Goal: Transaction & Acquisition: Purchase product/service

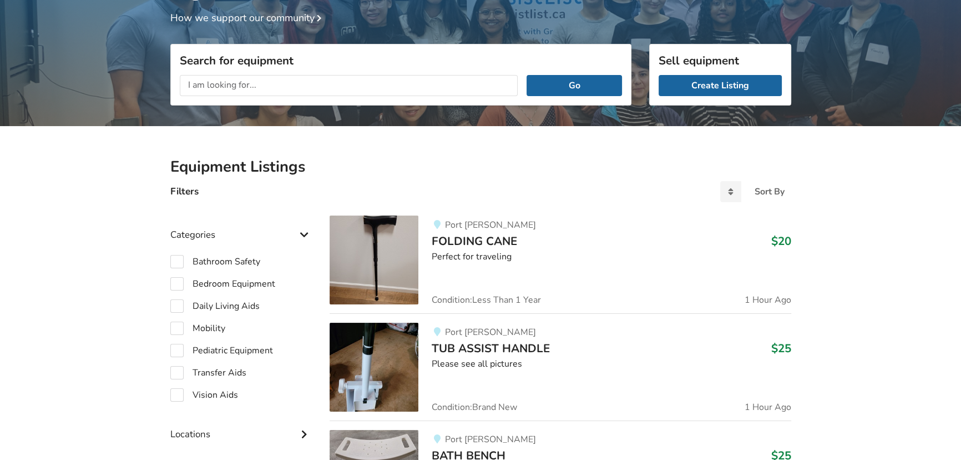
scroll to position [133, 0]
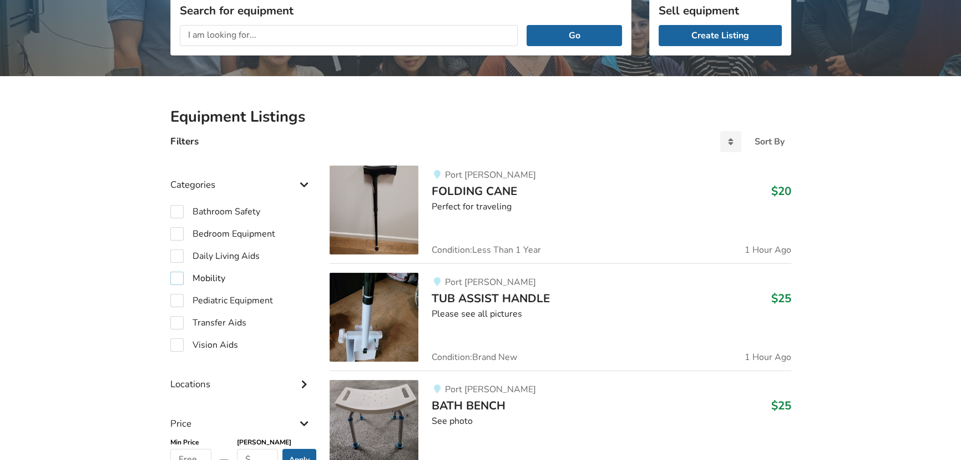
click at [174, 280] on label "Mobility" at bounding box center [197, 277] width 55 height 13
checkbox input "true"
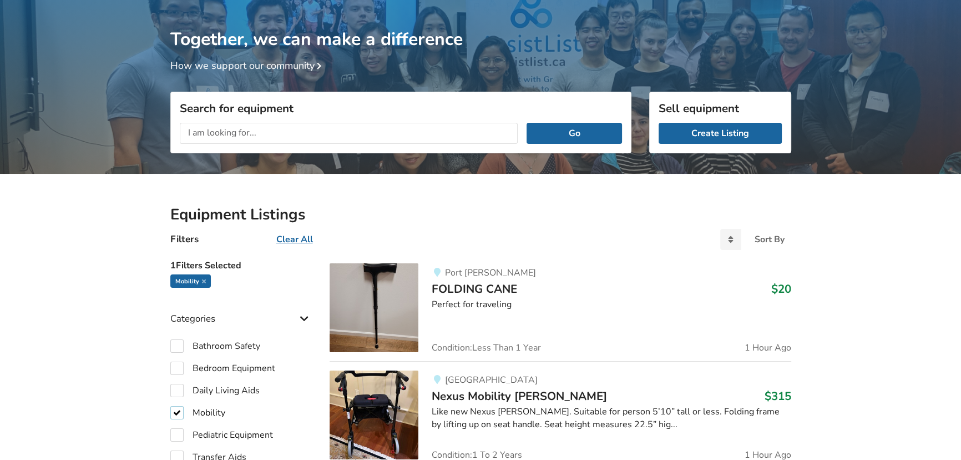
scroll to position [33, 0]
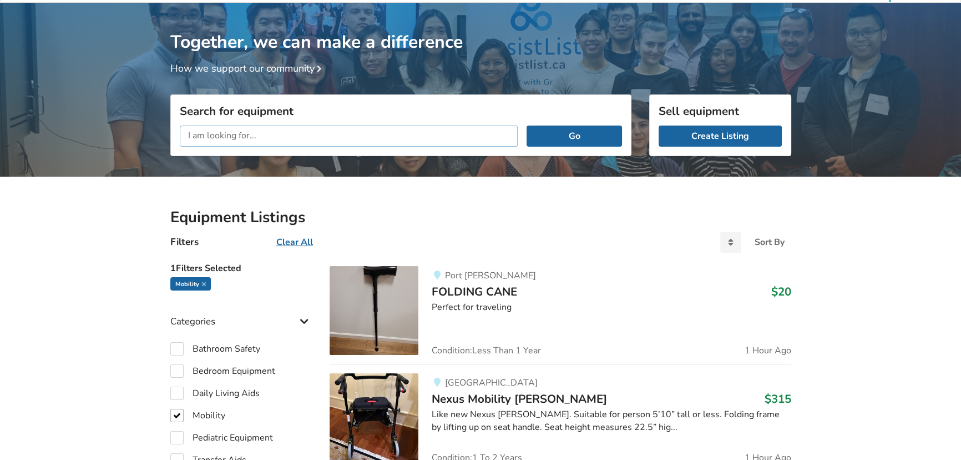
click at [284, 137] on input "text" at bounding box center [349, 135] width 339 height 21
type input "castors"
click at [527, 125] on button "Go" at bounding box center [574, 135] width 95 height 21
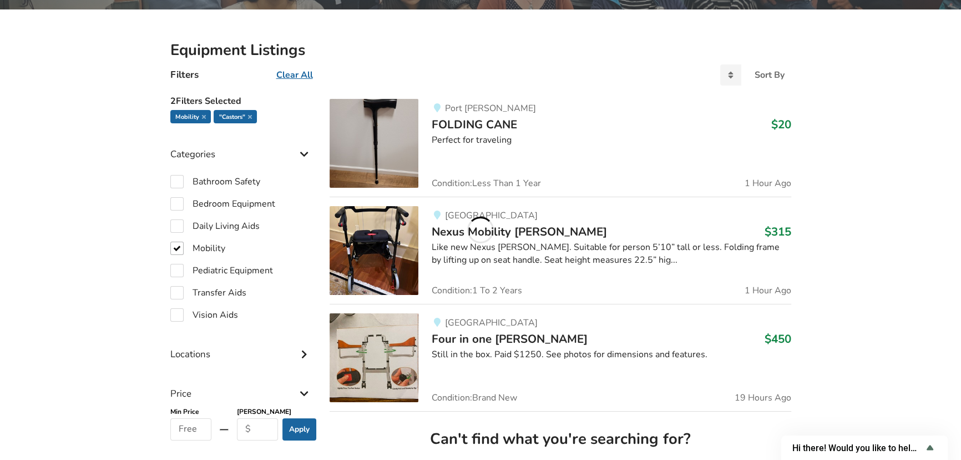
scroll to position [234, 0]
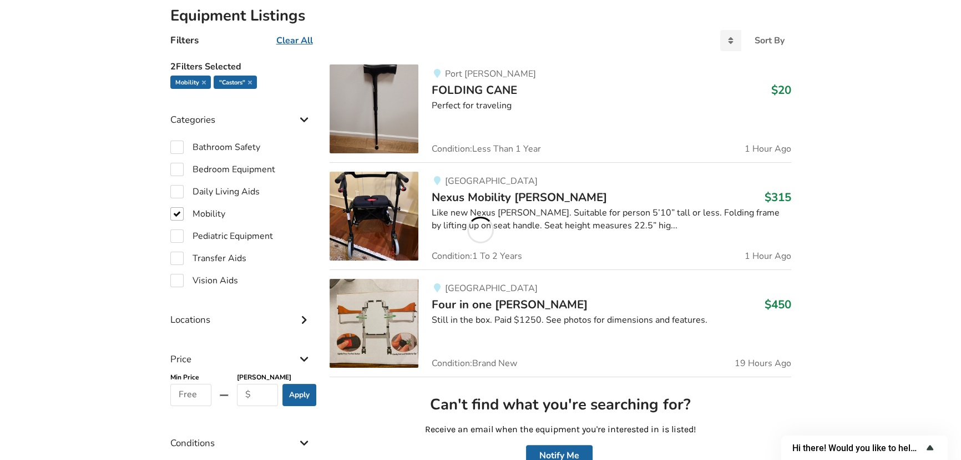
click at [931, 448] on icon "Show survey - Hi there! Would you like to help us improve AssistList?" at bounding box center [930, 447] width 7 height 5
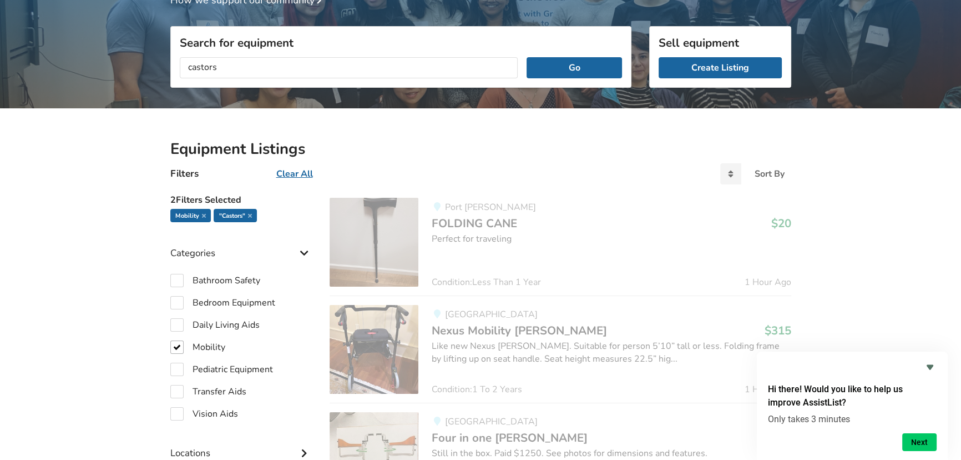
scroll to position [71, 0]
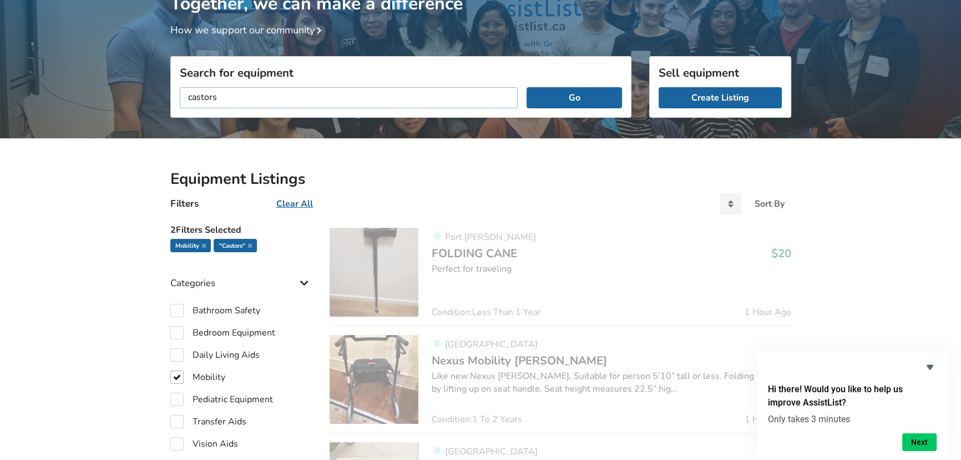
drag, startPoint x: 242, startPoint y: 101, endPoint x: 81, endPoint y: 95, distance: 161.1
click at [527, 87] on button "Go" at bounding box center [574, 97] width 95 height 21
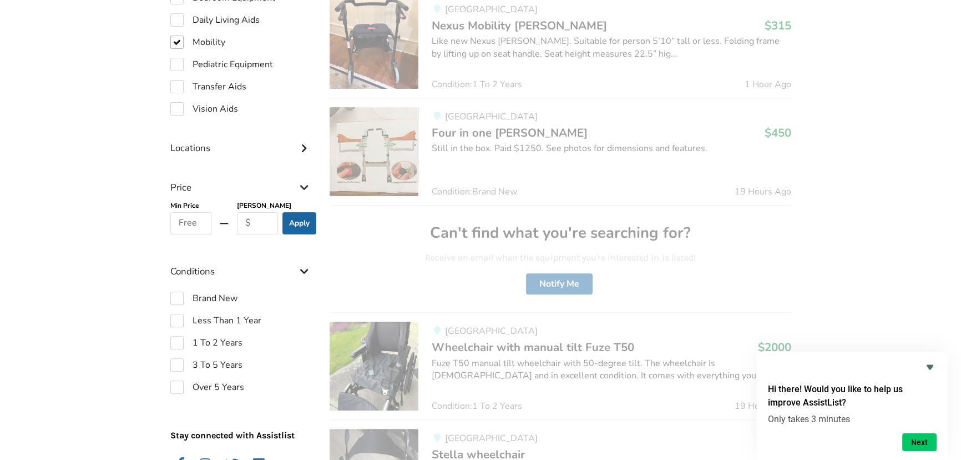
scroll to position [424, 0]
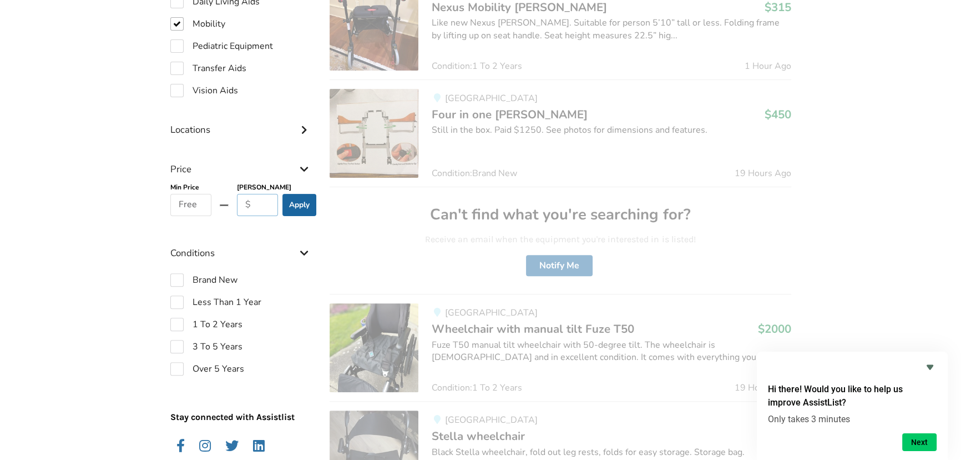
click at [261, 208] on input "text" at bounding box center [258, 205] width 42 height 22
type input "100"
click button "Go" at bounding box center [0, 0] width 0 height 0
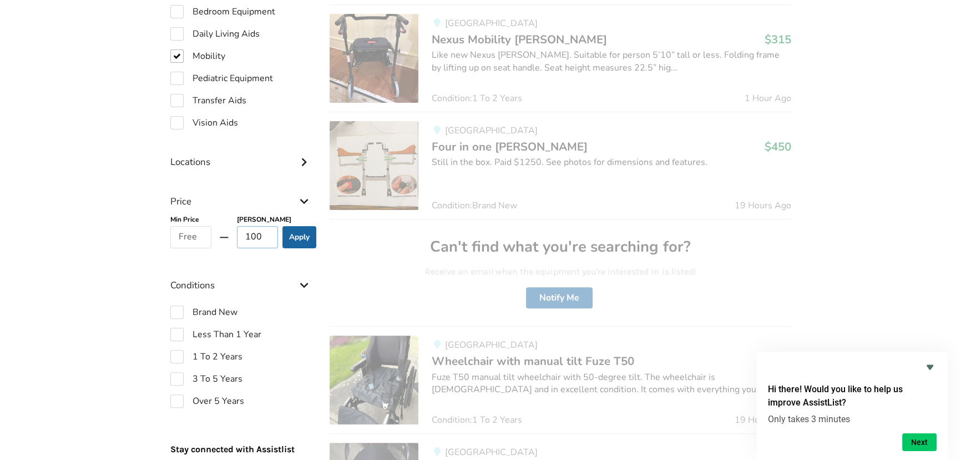
scroll to position [374, 0]
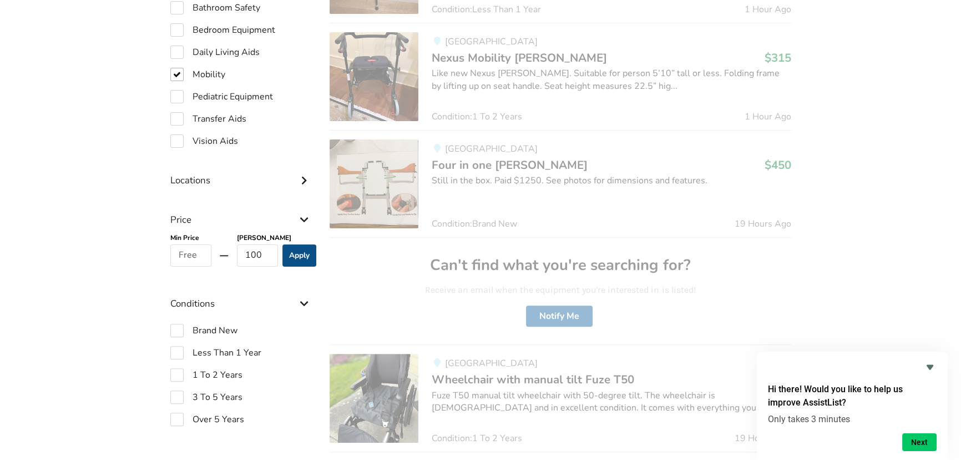
click at [296, 259] on button "Apply" at bounding box center [299, 255] width 34 height 22
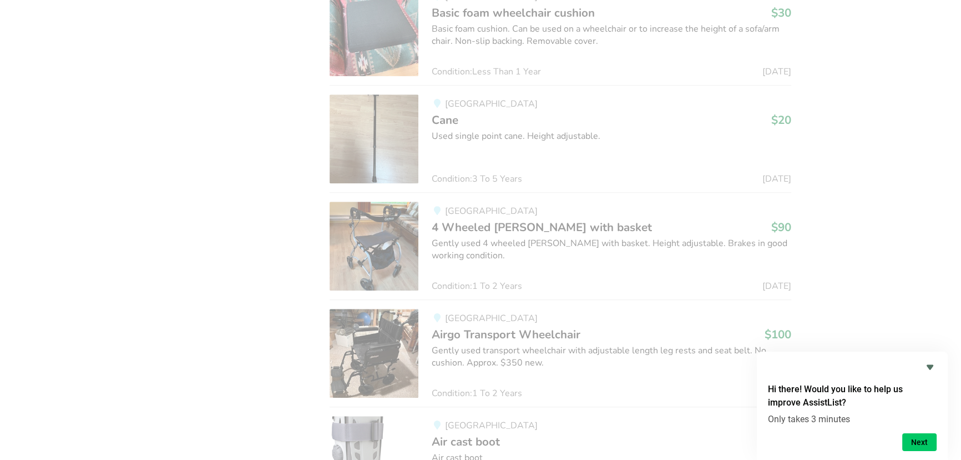
scroll to position [1508, 0]
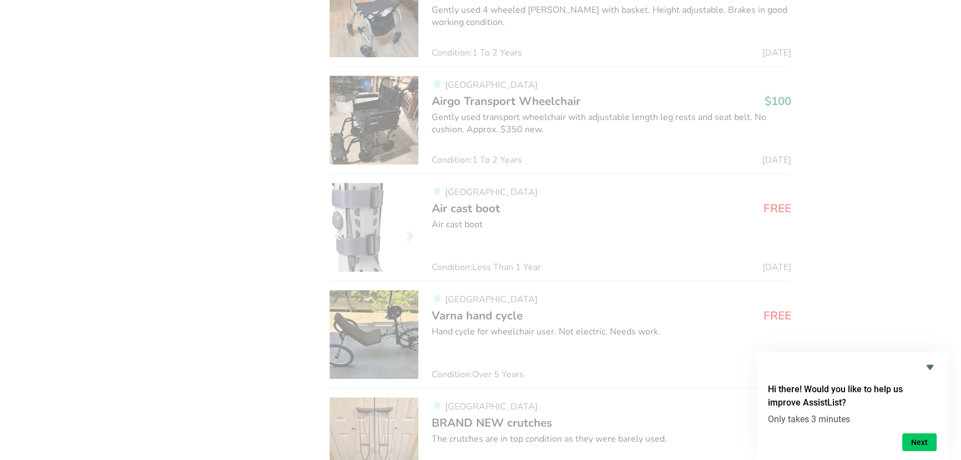
click at [931, 367] on icon "Hide survey" at bounding box center [930, 367] width 7 height 5
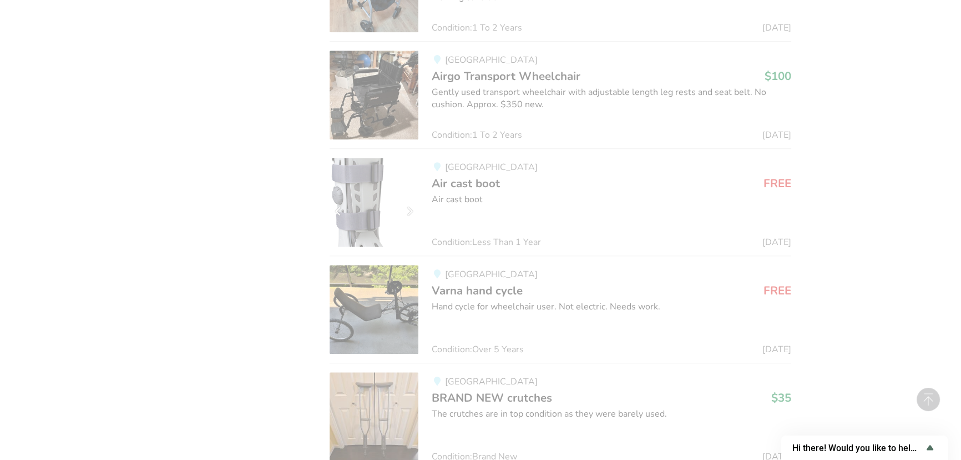
scroll to position [1559, 0]
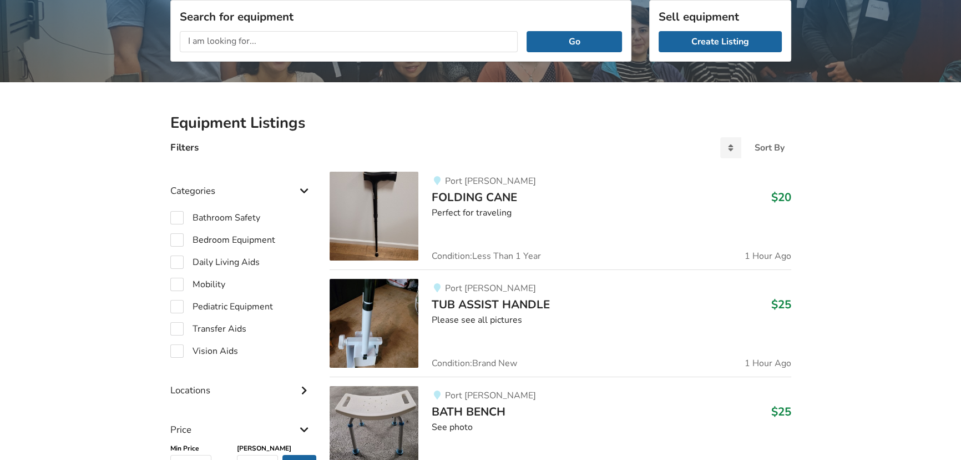
scroll to position [136, 0]
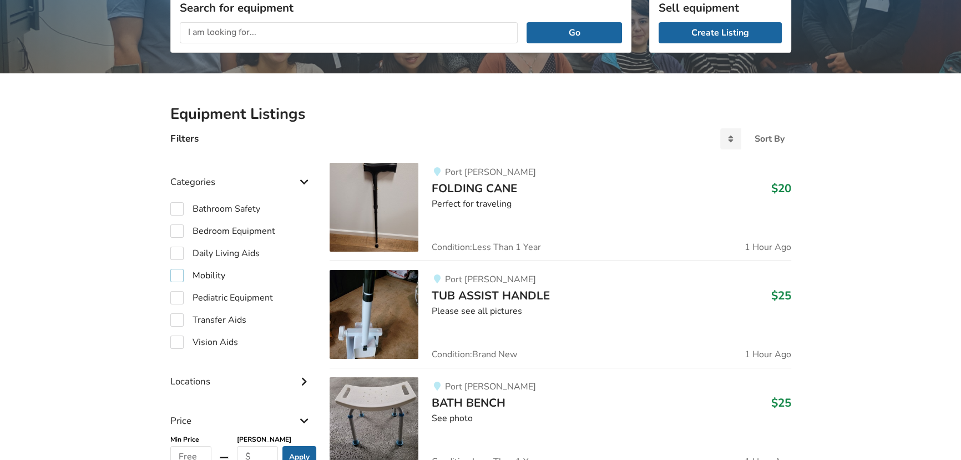
click at [183, 277] on label "Mobility" at bounding box center [197, 275] width 55 height 13
checkbox input "true"
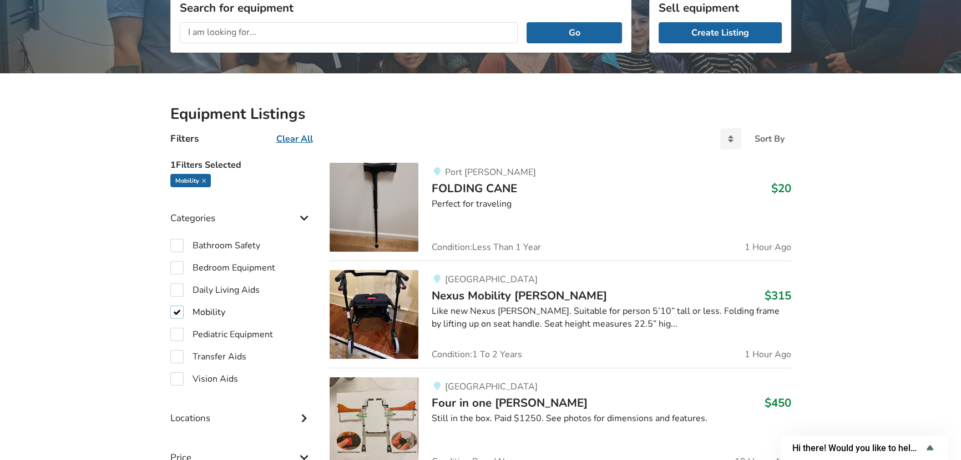
scroll to position [237, 0]
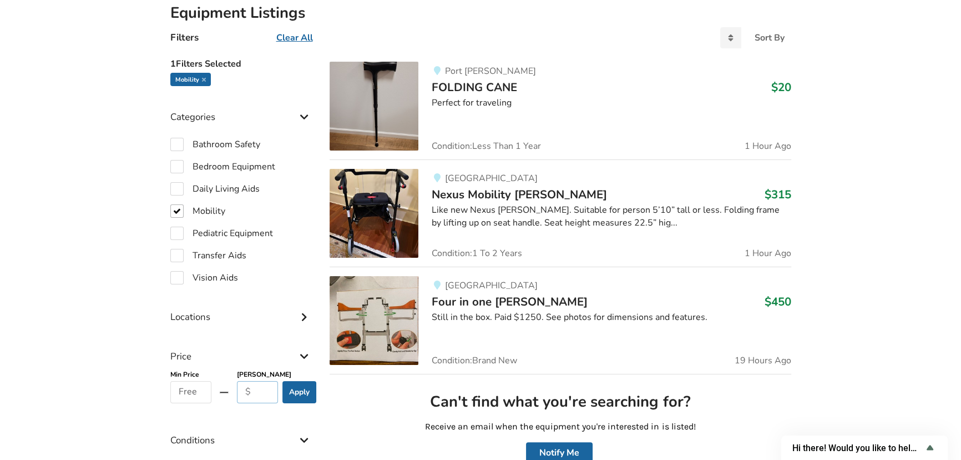
click at [260, 392] on input "text" at bounding box center [258, 392] width 42 height 22
type input "500"
click button "Go" at bounding box center [0, 0] width 0 height 0
click at [296, 387] on button "Apply" at bounding box center [299, 392] width 34 height 22
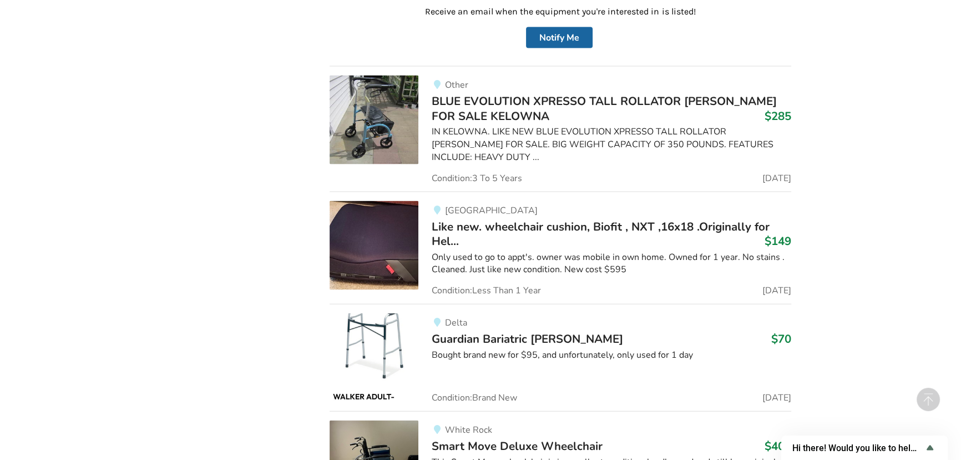
scroll to position [3059, 0]
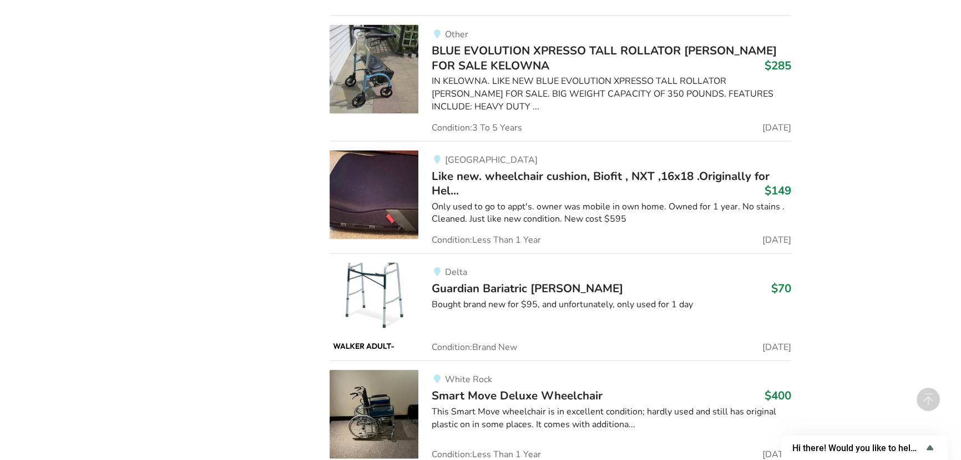
click at [489, 200] on div "Only used to go to appt's. owner was mobile in own home. Owned for 1 year. No s…" at bounding box center [611, 213] width 359 height 26
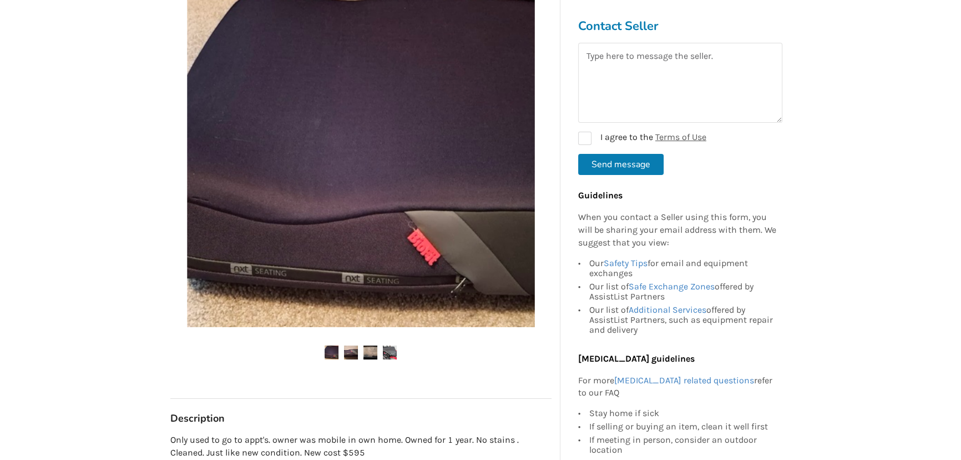
scroll to position [252, 0]
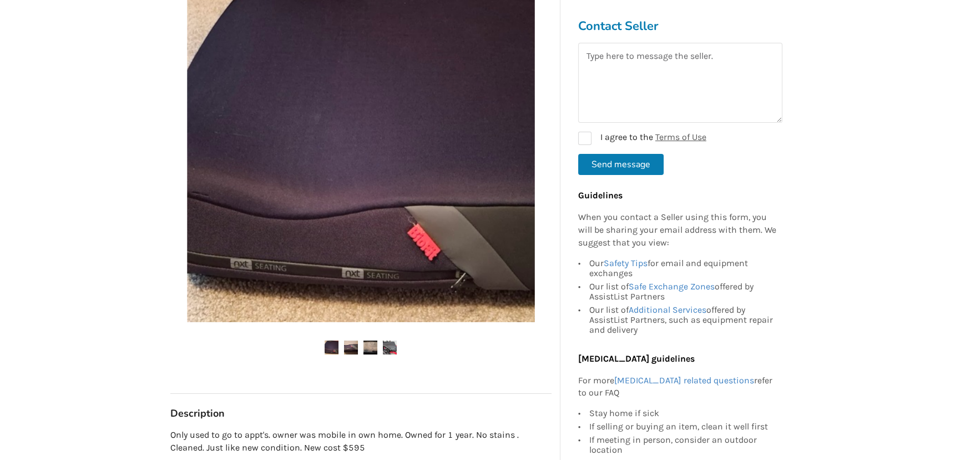
click at [349, 341] on img at bounding box center [351, 347] width 14 height 14
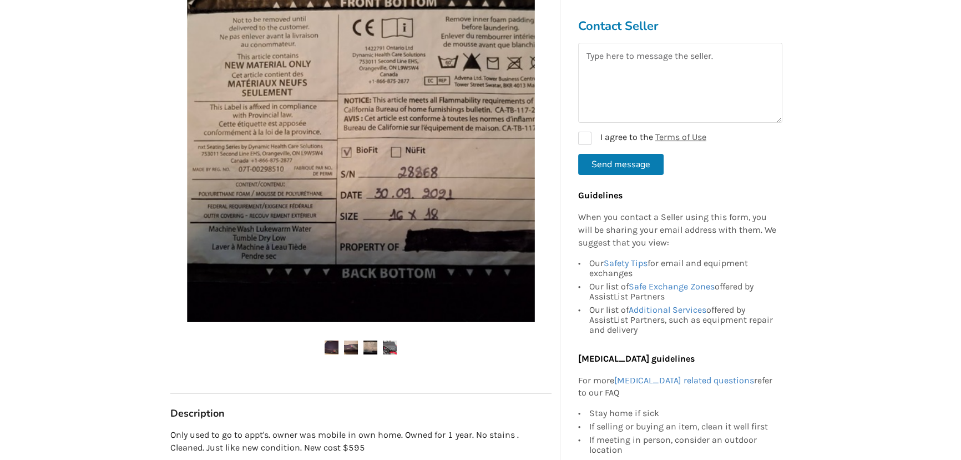
click at [369, 347] on img at bounding box center [371, 347] width 14 height 14
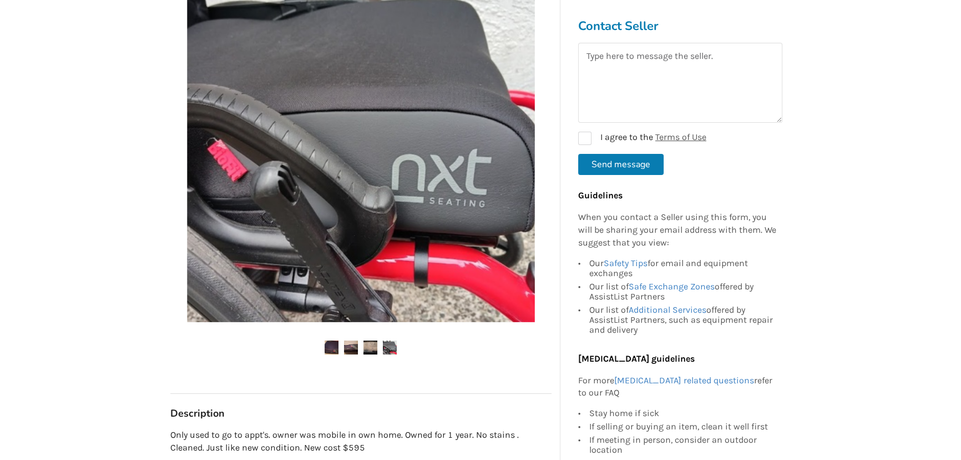
click at [391, 351] on img at bounding box center [390, 347] width 14 height 14
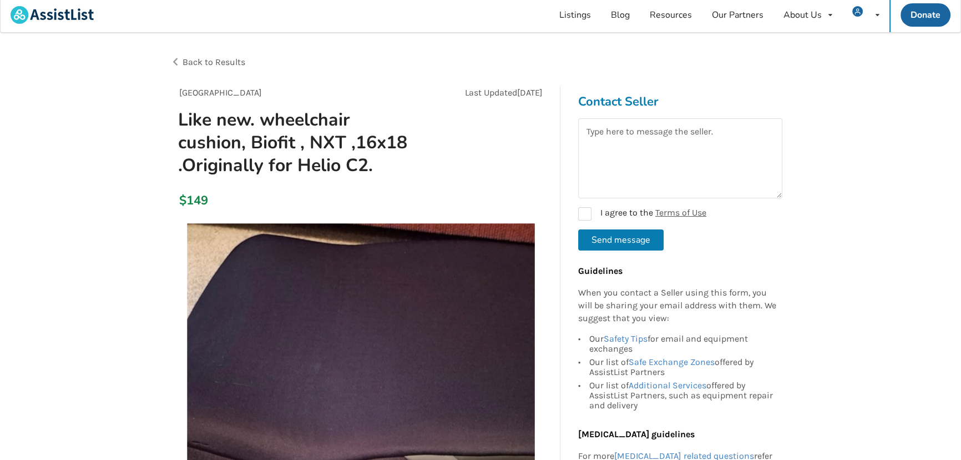
scroll to position [0, 0]
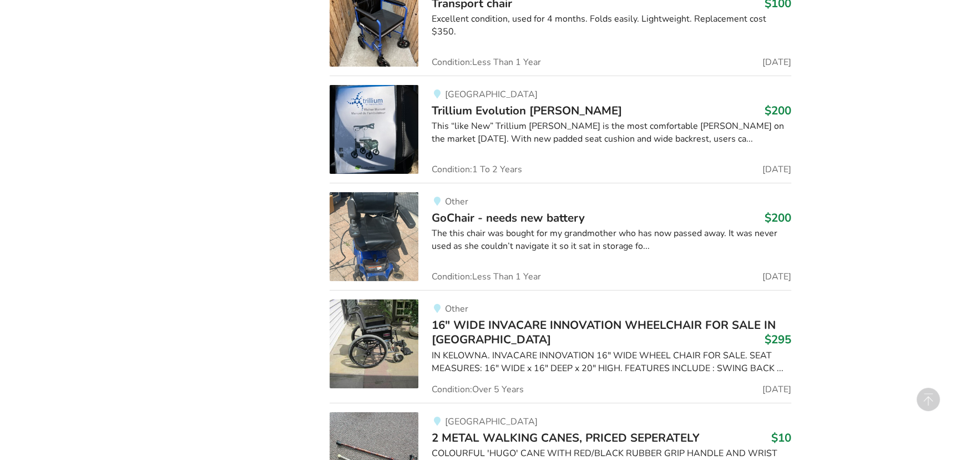
scroll to position [4616, 0]
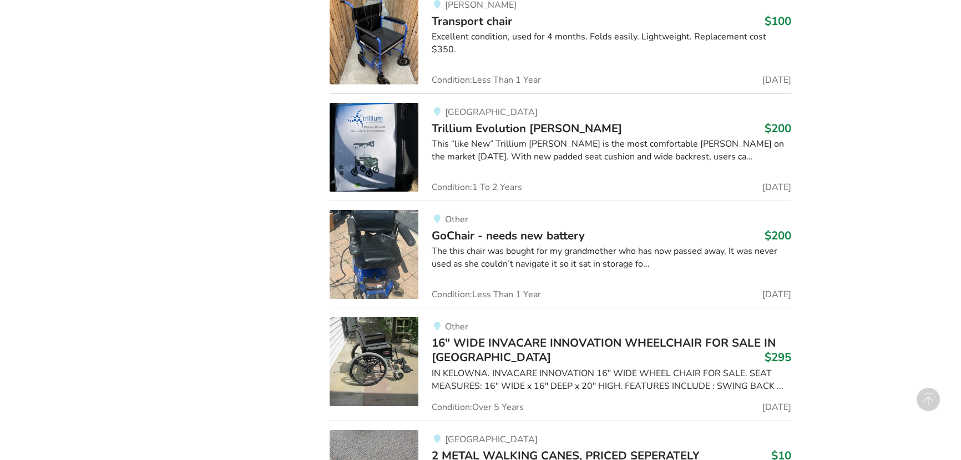
click at [352, 239] on img at bounding box center [374, 254] width 89 height 89
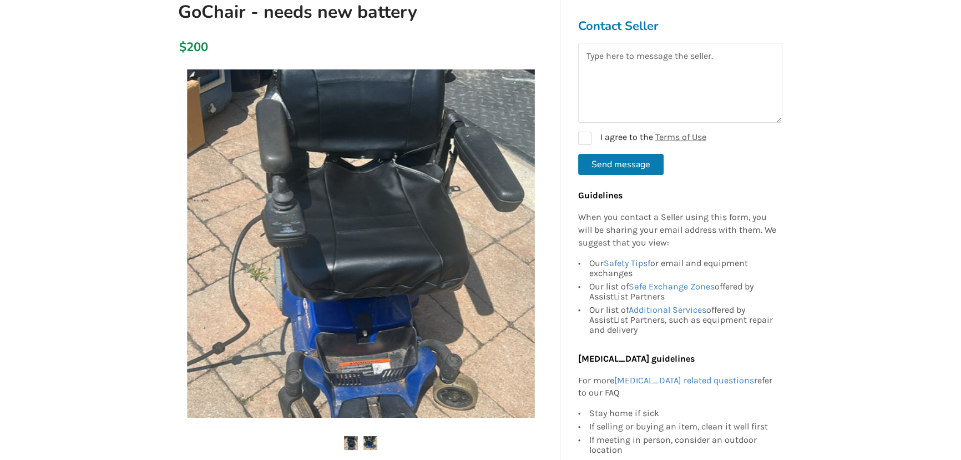
scroll to position [201, 0]
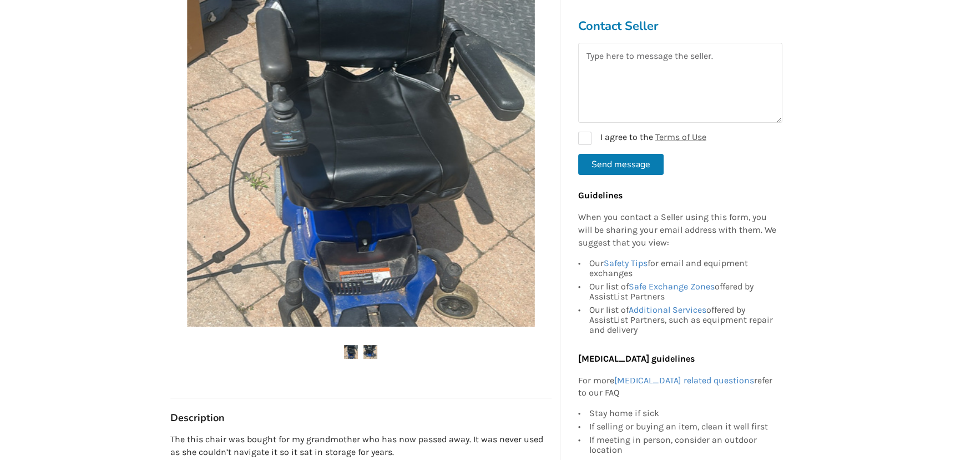
click at [371, 355] on img at bounding box center [371, 352] width 14 height 14
click at [370, 355] on img at bounding box center [371, 352] width 14 height 14
click at [442, 225] on img at bounding box center [361, 152] width 348 height 348
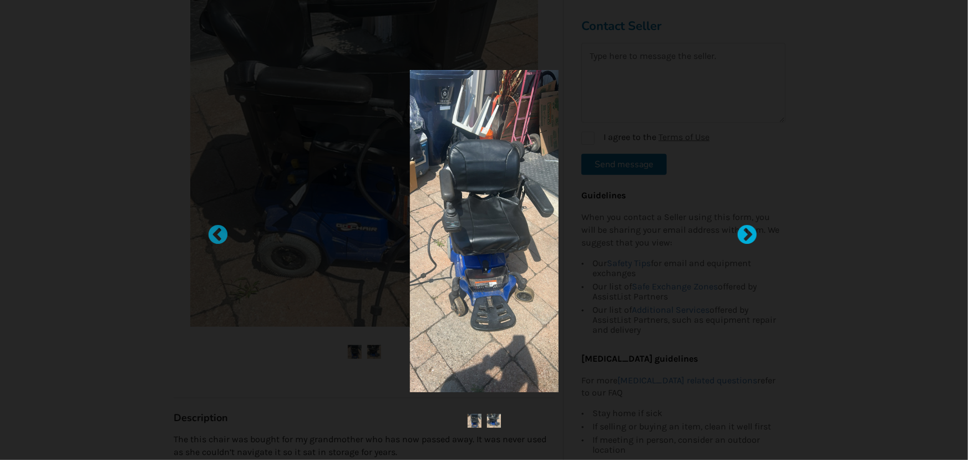
click at [745, 228] on div at bounding box center [741, 229] width 11 height 11
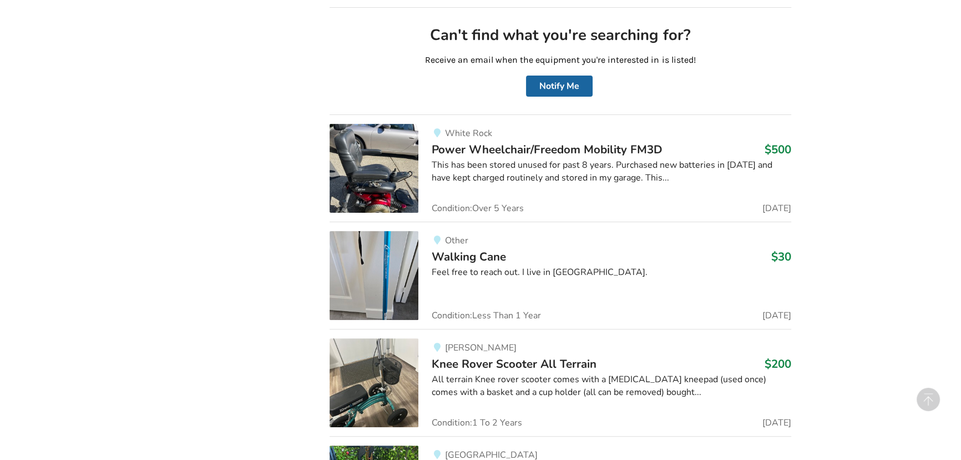
scroll to position [5698, 0]
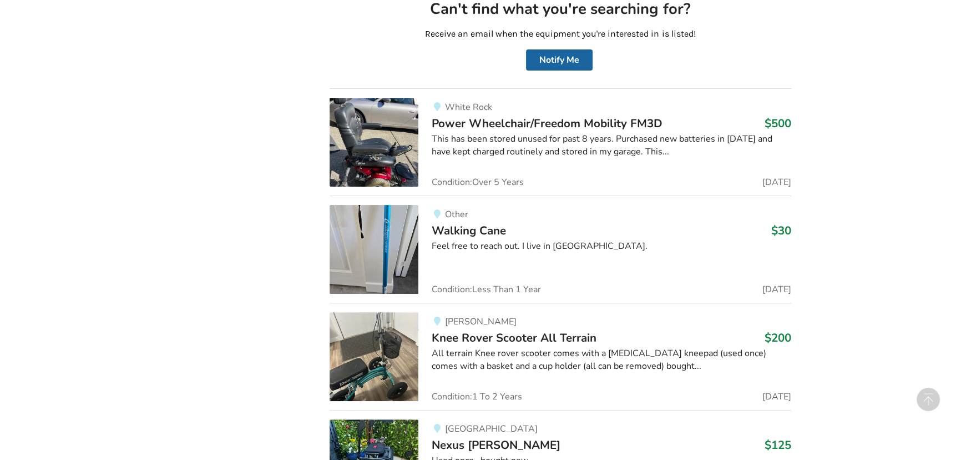
click at [391, 129] on img at bounding box center [374, 142] width 89 height 89
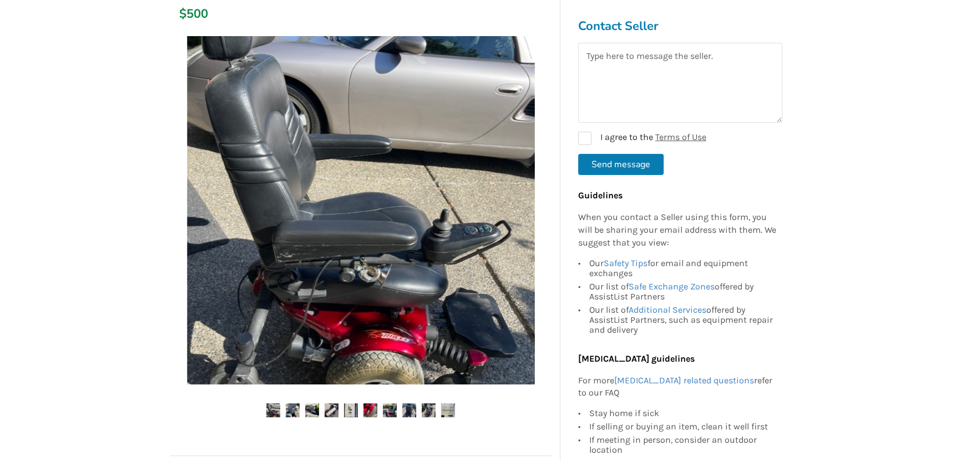
scroll to position [151, 0]
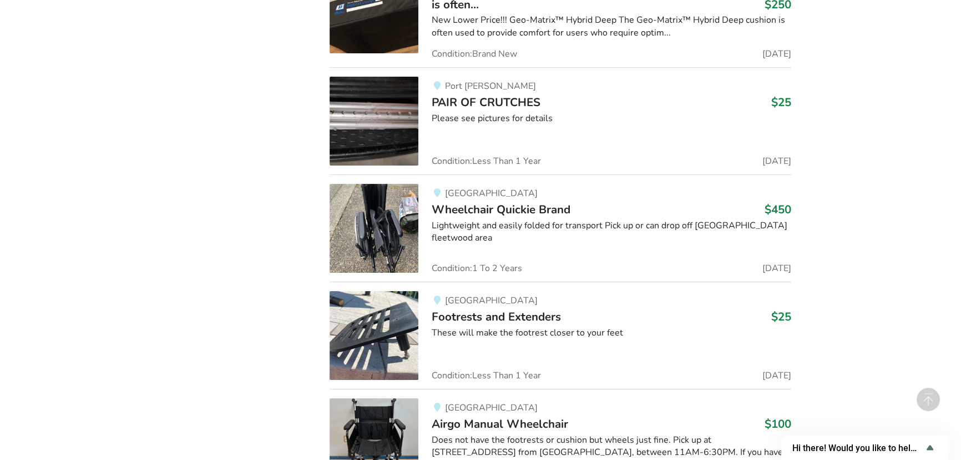
scroll to position [15443, 0]
